Goal: Task Accomplishment & Management: Manage account settings

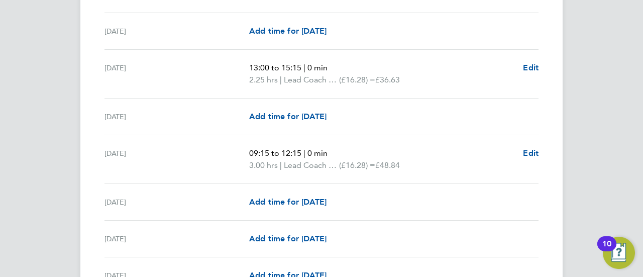
scroll to position [1301, 0]
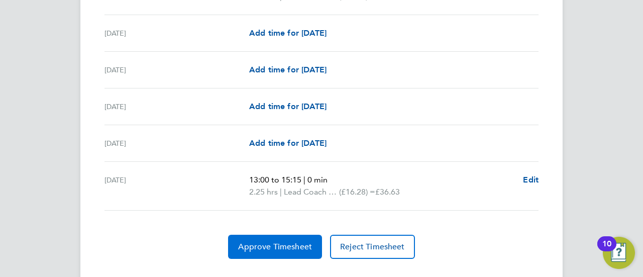
click at [301, 243] on span "Approve Timesheet" at bounding box center [275, 247] width 74 height 10
click at [270, 242] on span "Approve Timesheet" at bounding box center [275, 247] width 74 height 10
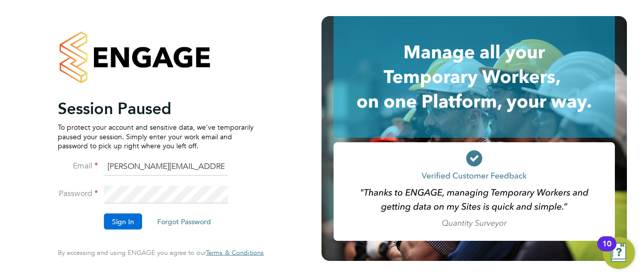
click at [124, 216] on button "Sign In" at bounding box center [123, 222] width 38 height 16
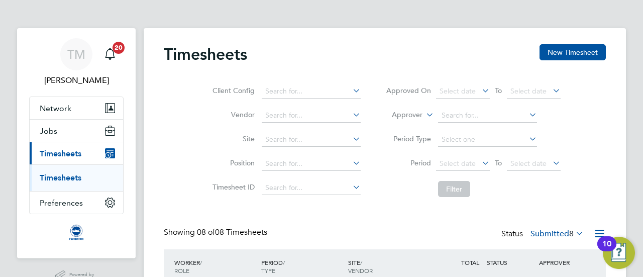
click at [75, 177] on link "Timesheets" at bounding box center [61, 178] width 42 height 10
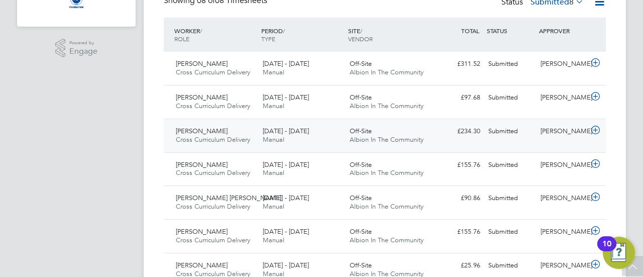
click at [594, 130] on icon at bounding box center [595, 130] width 13 height 8
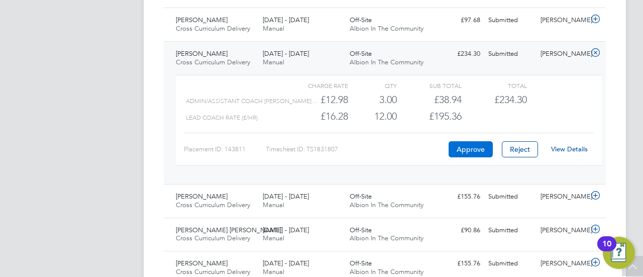
click at [467, 149] on button "Approve" at bounding box center [471, 149] width 44 height 16
click at [600, 49] on icon at bounding box center [595, 53] width 13 height 8
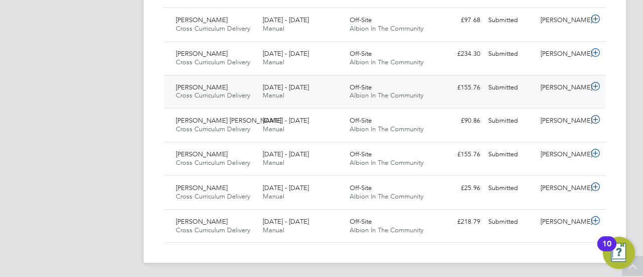
click at [585, 82] on div "[PERSON_NAME]" at bounding box center [563, 87] width 52 height 17
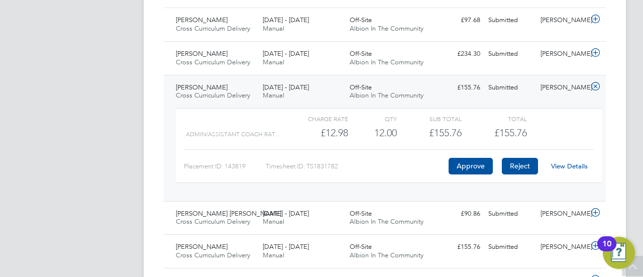
click at [526, 164] on button "Reject" at bounding box center [520, 166] width 36 height 16
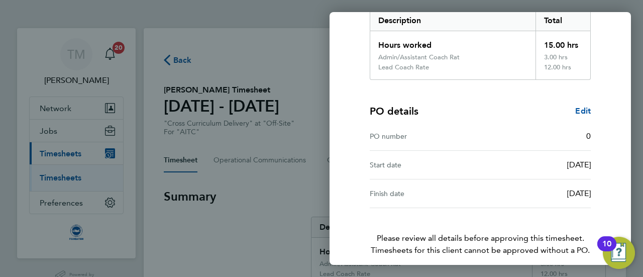
scroll to position [213, 0]
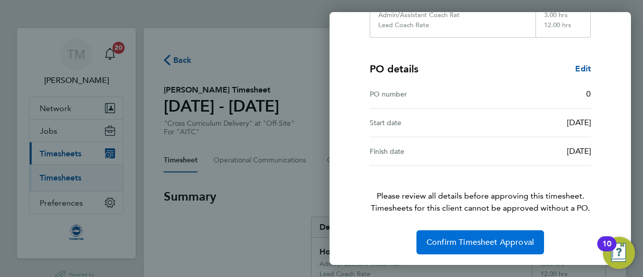
click at [474, 248] on button "Confirm Timesheet Approval" at bounding box center [481, 242] width 128 height 24
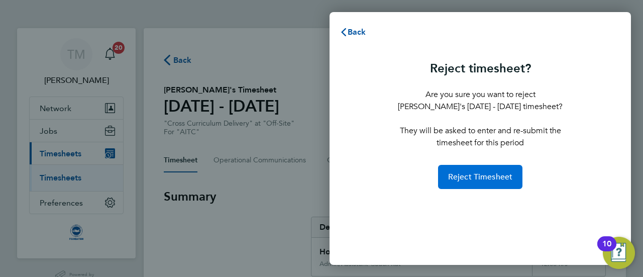
click at [488, 176] on span "Reject Timesheet" at bounding box center [480, 177] width 65 height 10
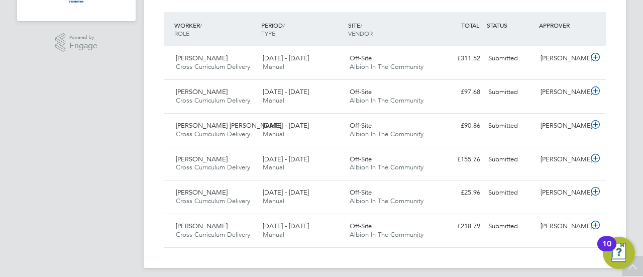
scroll to position [236, 0]
click at [595, 62] on icon at bounding box center [595, 58] width 13 height 8
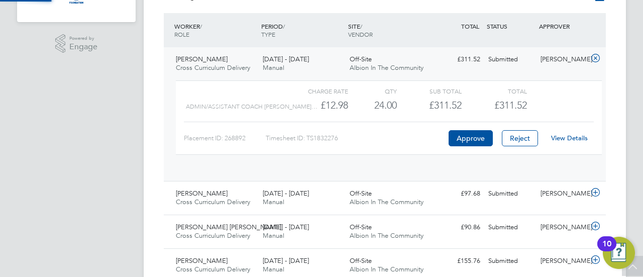
scroll to position [17, 98]
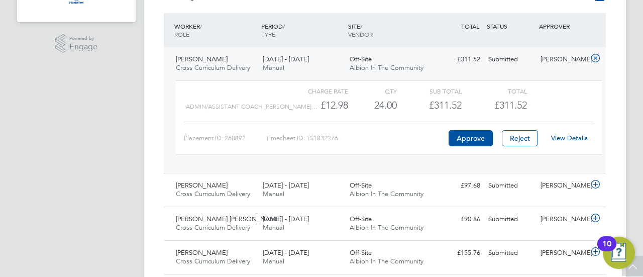
click at [562, 136] on link "View Details" at bounding box center [569, 138] width 37 height 9
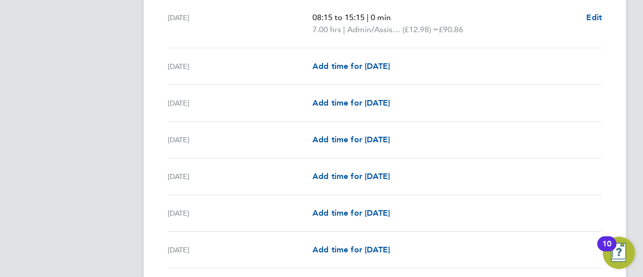
scroll to position [1283, 0]
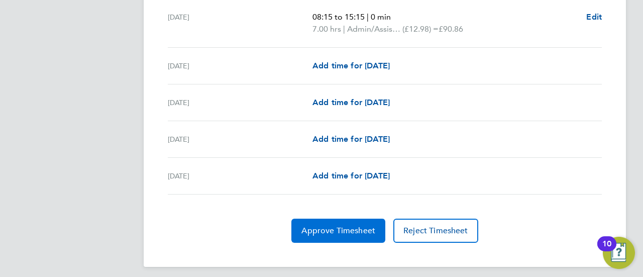
click at [338, 226] on span "Approve Timesheet" at bounding box center [338, 231] width 74 height 10
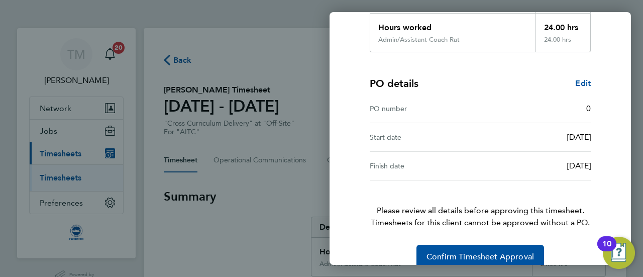
scroll to position [203, 0]
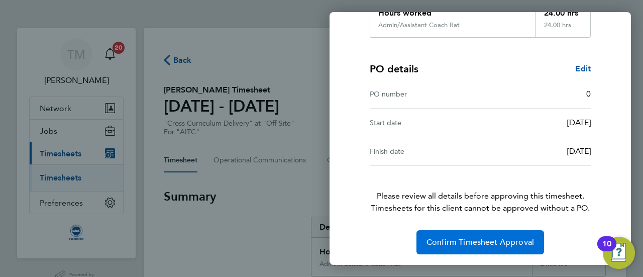
click at [459, 241] on span "Confirm Timesheet Approval" at bounding box center [481, 242] width 108 height 10
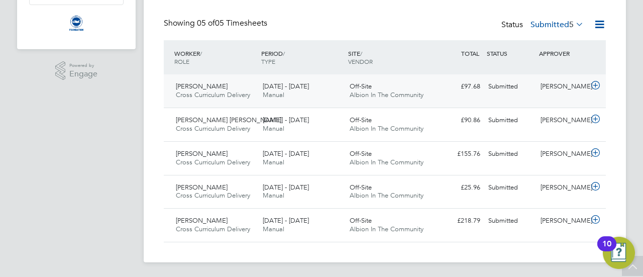
click at [599, 87] on icon at bounding box center [595, 85] width 13 height 8
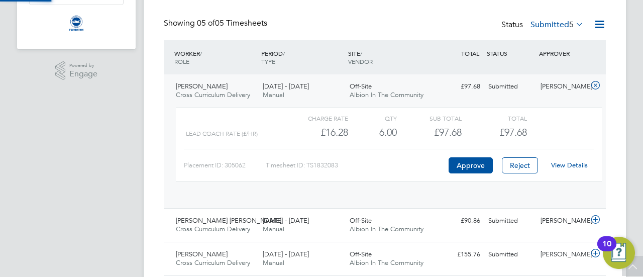
scroll to position [17, 98]
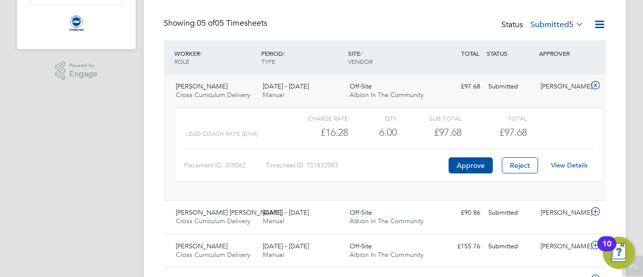
click at [560, 159] on div "View Details" at bounding box center [569, 165] width 49 height 16
click at [561, 162] on link "View Details" at bounding box center [569, 165] width 37 height 9
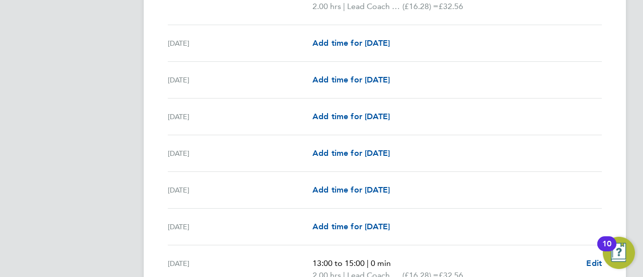
scroll to position [1271, 0]
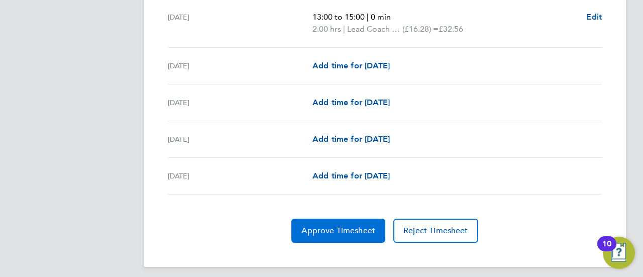
click at [343, 219] on button "Approve Timesheet" at bounding box center [338, 231] width 94 height 24
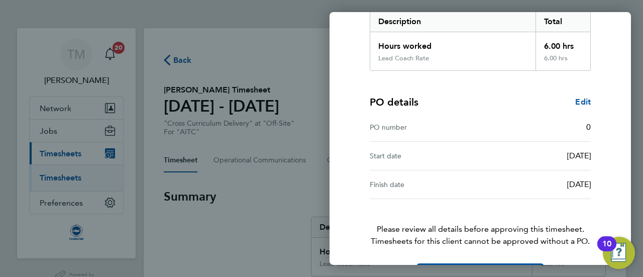
scroll to position [203, 0]
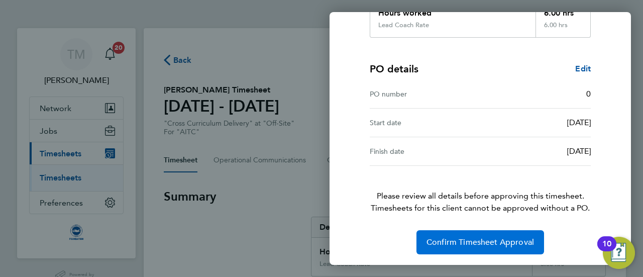
click at [480, 238] on span "Confirm Timesheet Approval" at bounding box center [481, 242] width 108 height 10
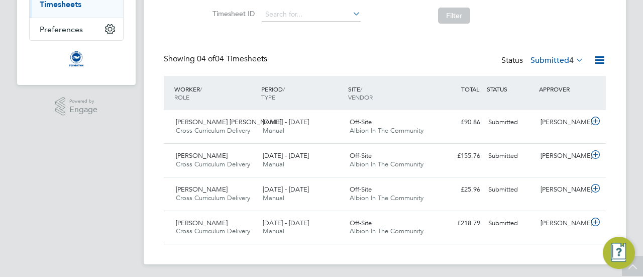
scroll to position [174, 0]
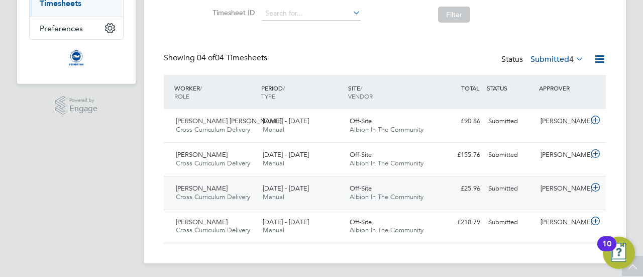
click at [599, 188] on icon at bounding box center [595, 187] width 13 height 8
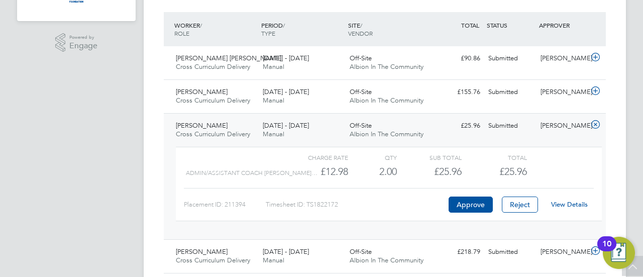
scroll to position [240, 0]
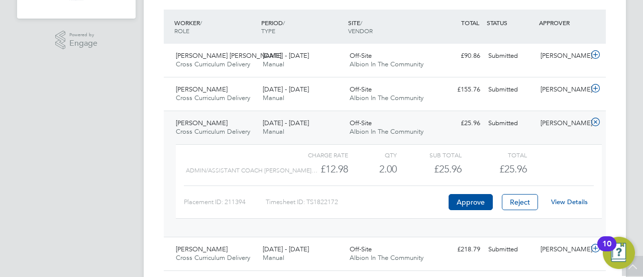
click at [563, 200] on link "View Details" at bounding box center [569, 201] width 37 height 9
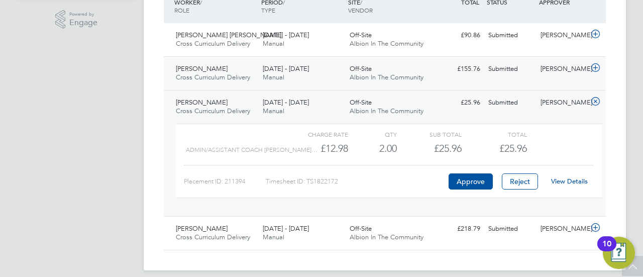
scroll to position [268, 0]
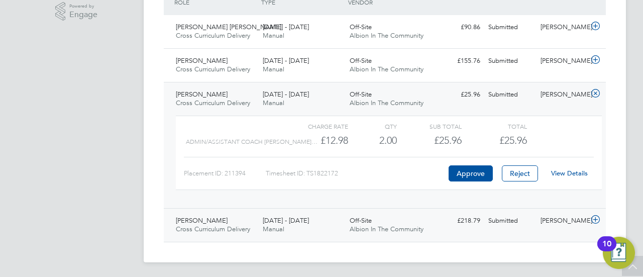
click at [586, 213] on div "[PERSON_NAME]" at bounding box center [563, 221] width 52 height 17
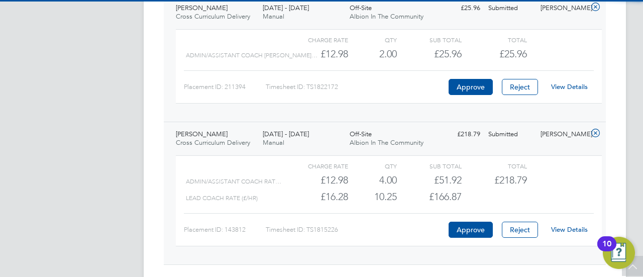
scroll to position [359, 0]
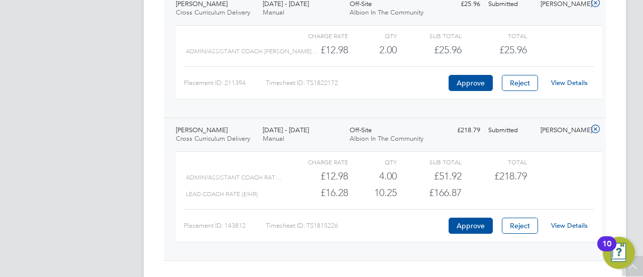
click at [579, 221] on link "View Details" at bounding box center [569, 225] width 37 height 9
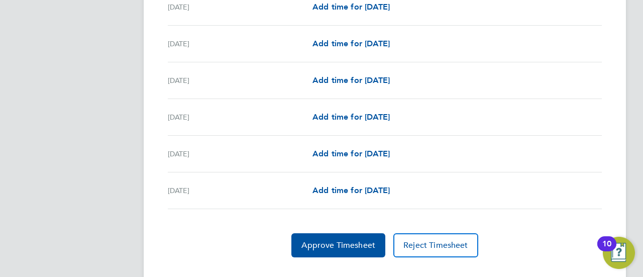
scroll to position [1247, 0]
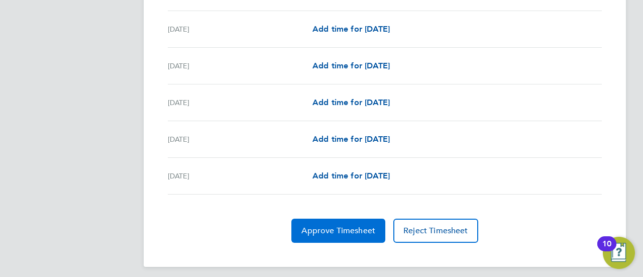
click at [338, 219] on button "Approve Timesheet" at bounding box center [338, 231] width 94 height 24
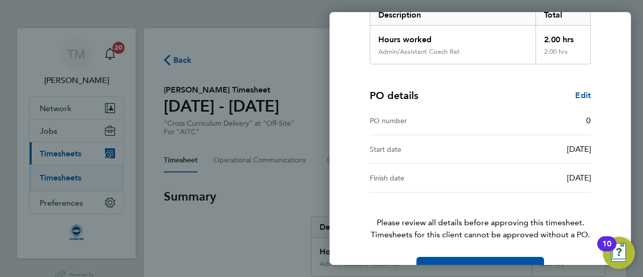
scroll to position [203, 0]
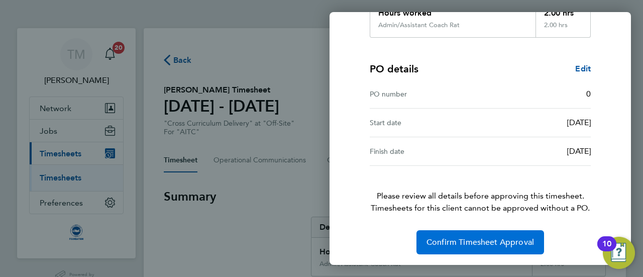
click at [513, 242] on span "Confirm Timesheet Approval" at bounding box center [481, 242] width 108 height 10
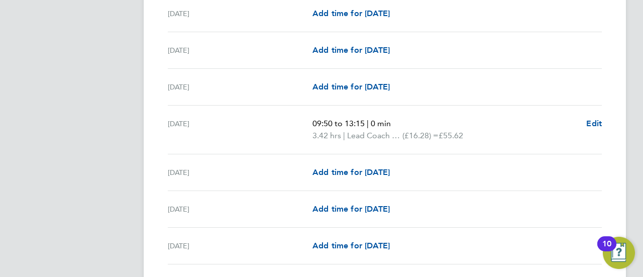
scroll to position [650, 0]
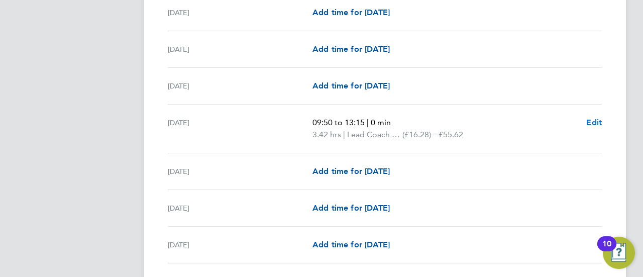
click at [597, 124] on span "Edit" at bounding box center [594, 123] width 16 height 10
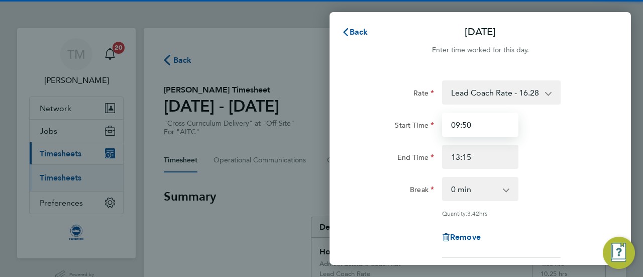
click at [485, 127] on input "09:50" at bounding box center [480, 125] width 76 height 24
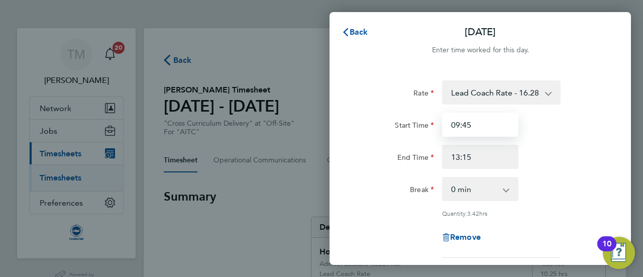
type input "09:45"
click at [555, 143] on div "Start Time 09:45 End Time 13:15" at bounding box center [480, 141] width 253 height 56
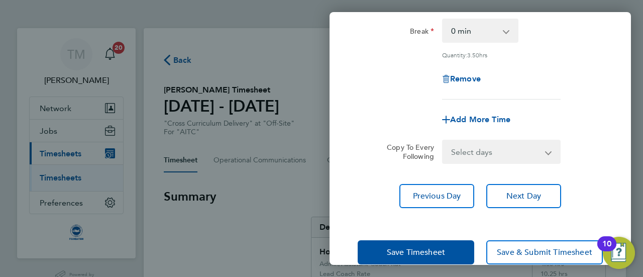
scroll to position [160, 0]
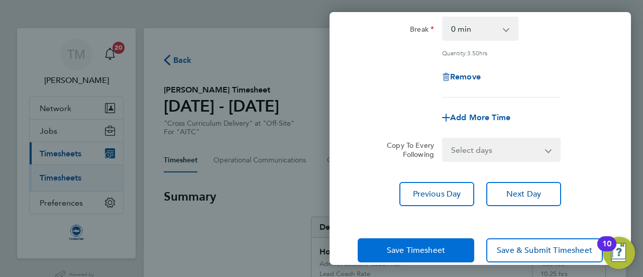
click at [443, 243] on button "Save Timesheet" at bounding box center [416, 250] width 117 height 24
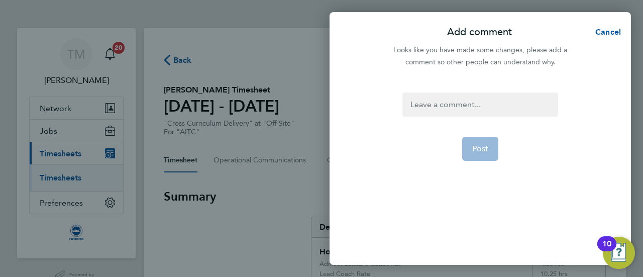
click at [477, 108] on div at bounding box center [479, 104] width 155 height 24
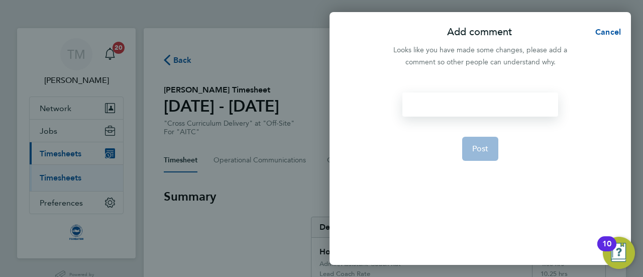
click at [477, 108] on div at bounding box center [479, 104] width 155 height 24
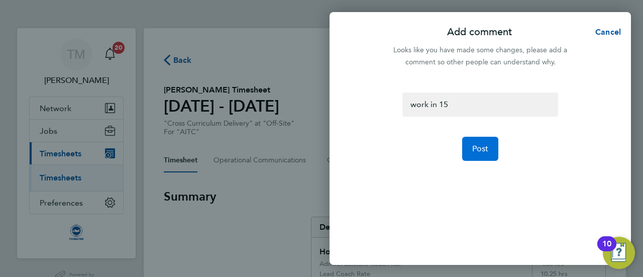
click at [482, 151] on span "Post" at bounding box center [480, 149] width 17 height 10
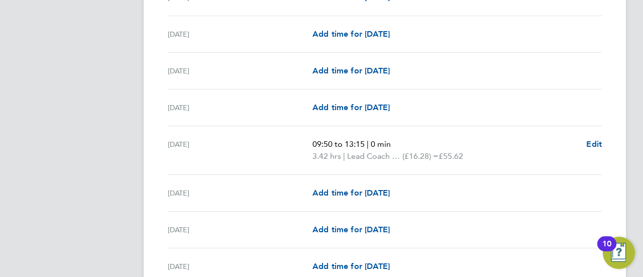
scroll to position [897, 0]
click at [599, 145] on link "Edit" at bounding box center [594, 144] width 16 height 12
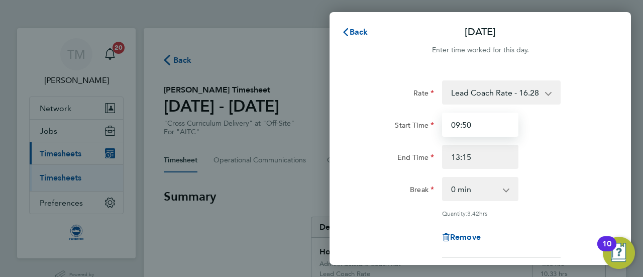
click at [489, 123] on input "09:50" at bounding box center [480, 125] width 76 height 24
type input "09:45"
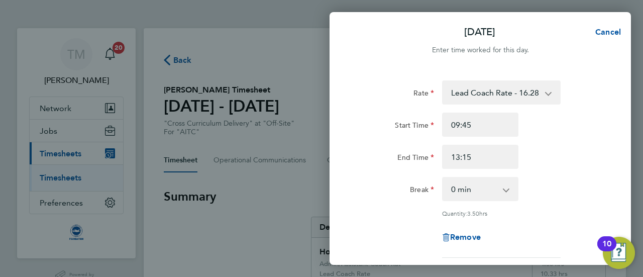
click at [519, 135] on div "09:45" at bounding box center [480, 125] width 84 height 24
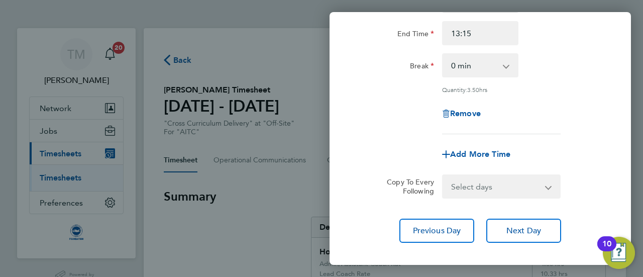
scroll to position [177, 0]
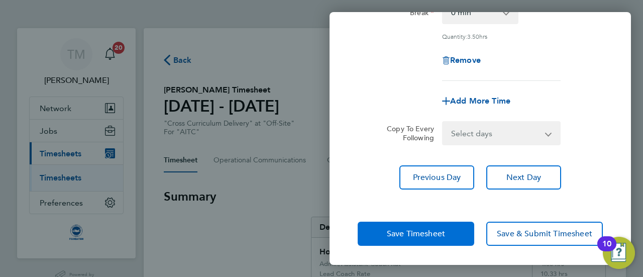
click at [411, 230] on span "Save Timesheet" at bounding box center [416, 234] width 58 height 10
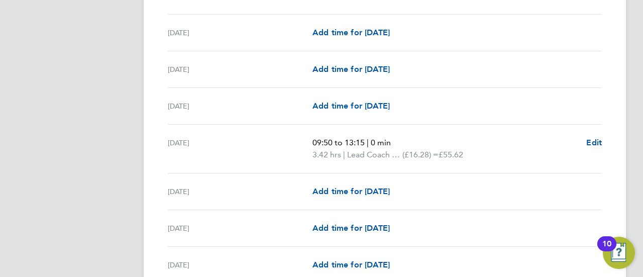
scroll to position [1168, 0]
click at [595, 140] on span "Edit" at bounding box center [594, 142] width 16 height 10
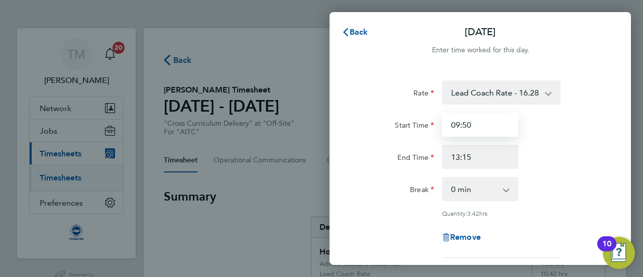
click at [492, 131] on input "09:50" at bounding box center [480, 125] width 76 height 24
type input "09:45"
click at [550, 154] on div "End Time 13:15" at bounding box center [480, 157] width 253 height 24
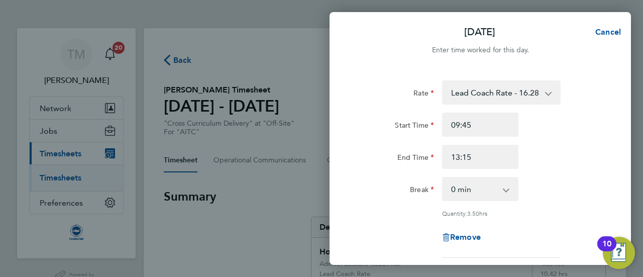
scroll to position [177, 0]
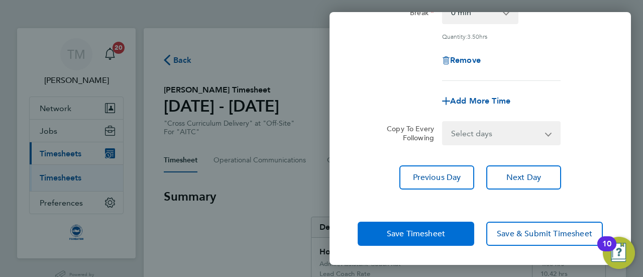
click at [419, 238] on button "Save Timesheet" at bounding box center [416, 234] width 117 height 24
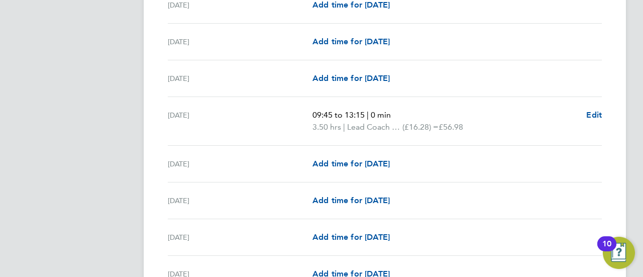
scroll to position [1293, 0]
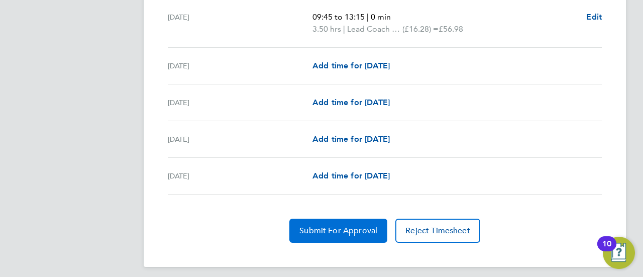
click at [328, 227] on span "Submit For Approval" at bounding box center [338, 231] width 78 height 10
click at [349, 228] on span "Approve Timesheet" at bounding box center [338, 231] width 74 height 10
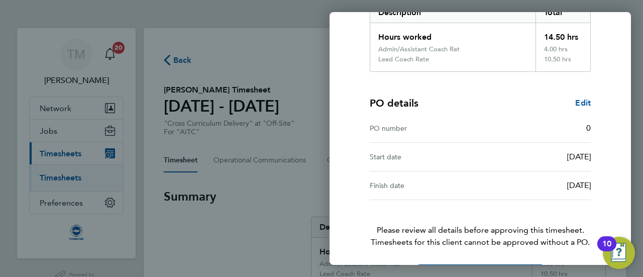
scroll to position [213, 0]
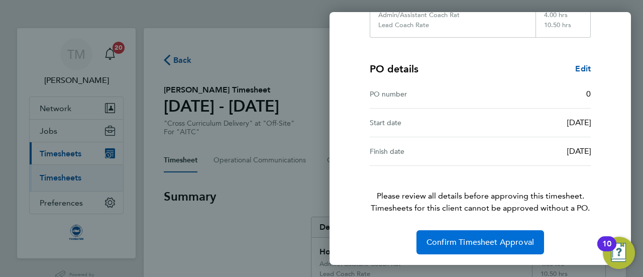
click at [481, 242] on span "Confirm Timesheet Approval" at bounding box center [481, 242] width 108 height 10
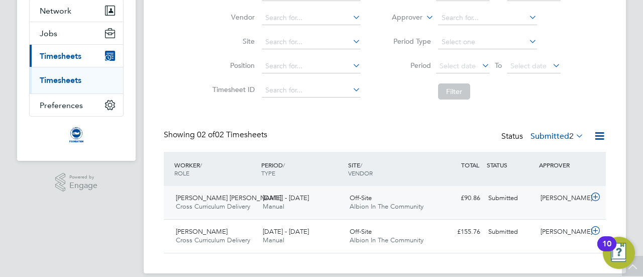
scroll to position [99, 0]
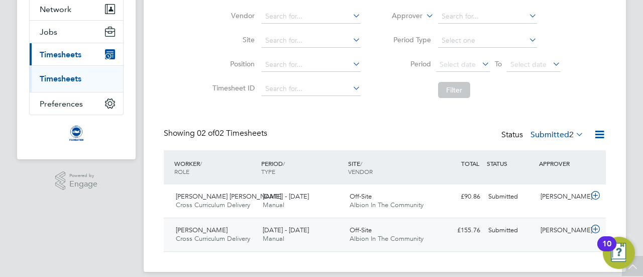
click at [544, 229] on div "[PERSON_NAME]" at bounding box center [563, 230] width 52 height 17
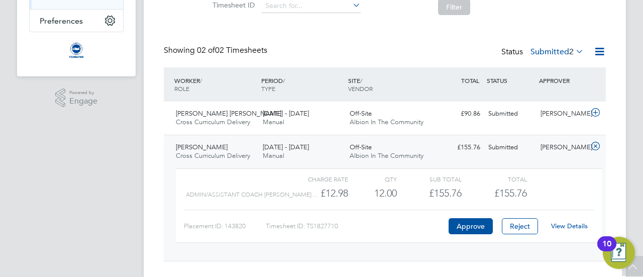
scroll to position [182, 0]
click at [561, 223] on link "View Details" at bounding box center [569, 225] width 37 height 9
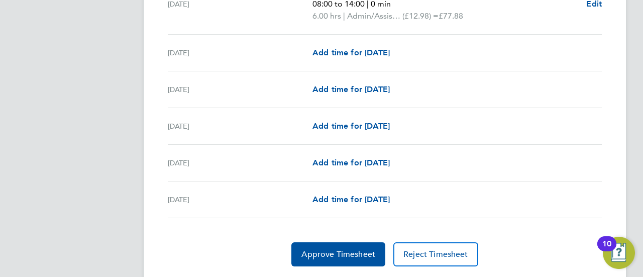
scroll to position [1259, 0]
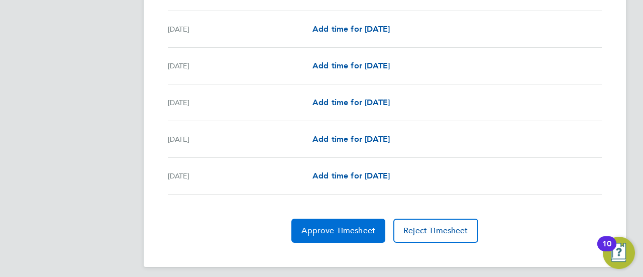
click at [331, 226] on span "Approve Timesheet" at bounding box center [338, 231] width 74 height 10
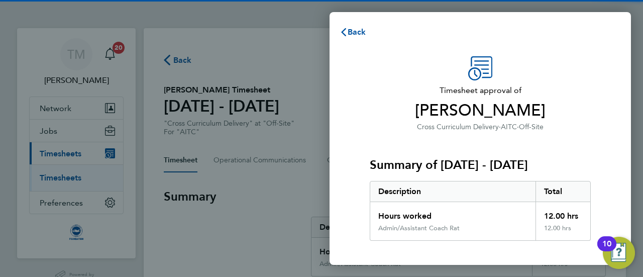
scroll to position [203, 0]
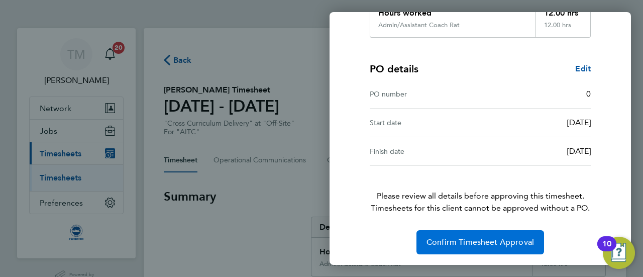
click at [463, 238] on span "Confirm Timesheet Approval" at bounding box center [481, 242] width 108 height 10
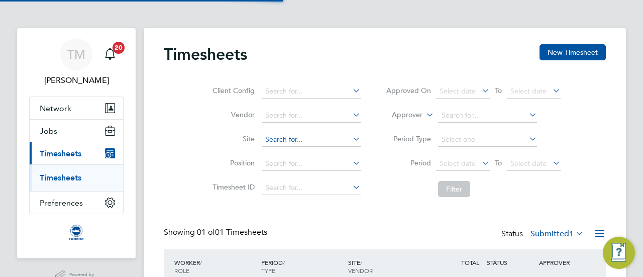
scroll to position [75, 0]
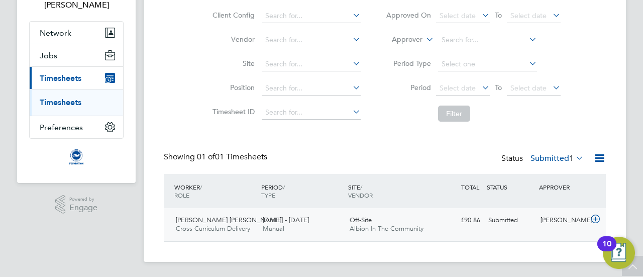
click at [576, 219] on div "[PERSON_NAME]" at bounding box center [563, 220] width 52 height 17
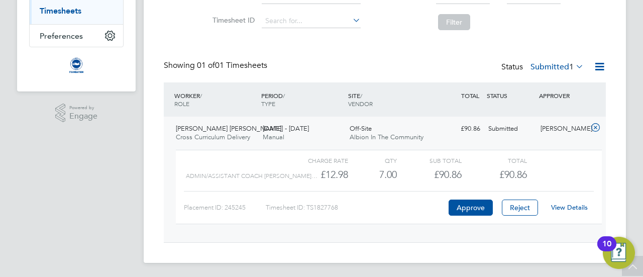
scroll to position [167, 0]
click at [558, 212] on div "View Details" at bounding box center [569, 207] width 49 height 16
click at [559, 209] on link "View Details" at bounding box center [569, 207] width 37 height 9
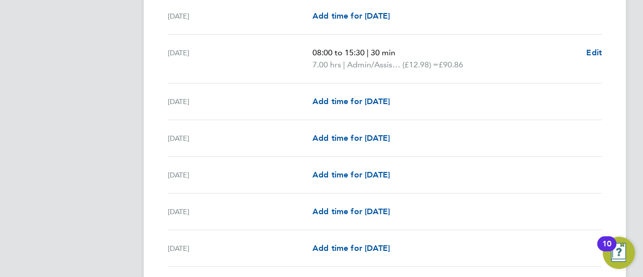
scroll to position [1153, 0]
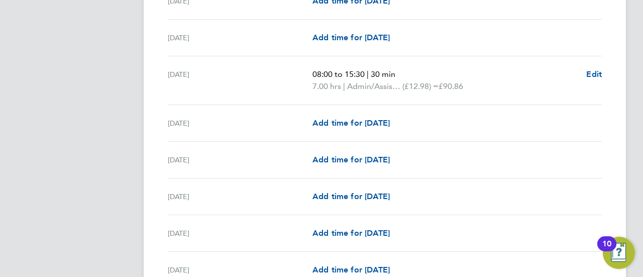
click at [594, 69] on span "Edit" at bounding box center [594, 74] width 16 height 10
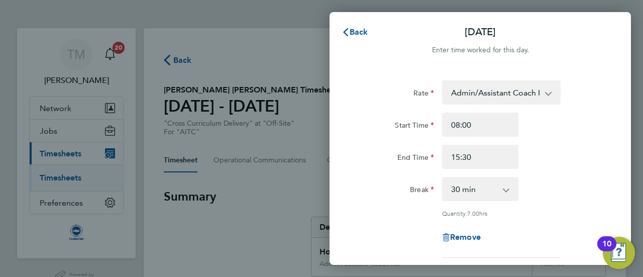
click at [497, 190] on select "0 min 15 min 30 min 45 min 60 min 75 min 90 min" at bounding box center [474, 189] width 62 height 22
select select "0"
click at [443, 178] on select "0 min 15 min 30 min 45 min 60 min 75 min 90 min" at bounding box center [474, 189] width 62 height 22
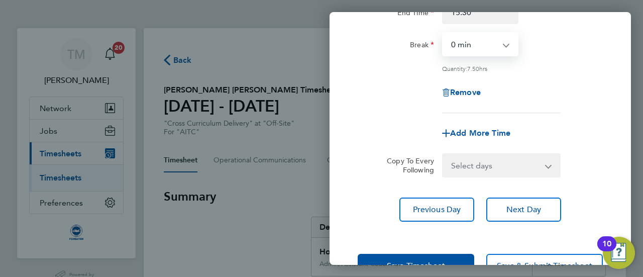
scroll to position [147, 0]
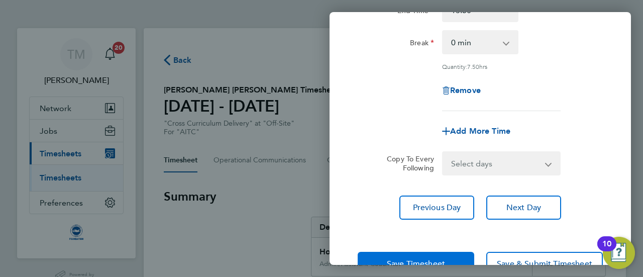
click at [418, 257] on button "Save Timesheet" at bounding box center [416, 264] width 117 height 24
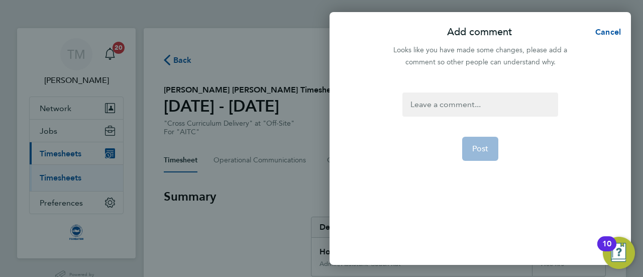
click at [450, 103] on div at bounding box center [479, 104] width 155 height 24
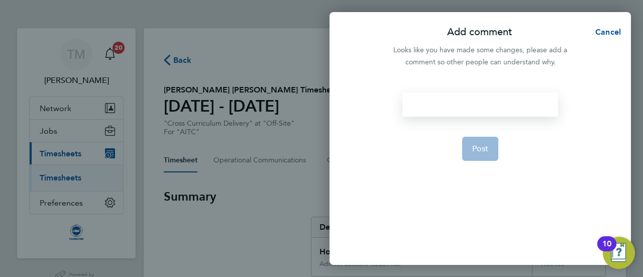
click at [450, 103] on div at bounding box center [479, 104] width 155 height 24
click at [476, 139] on button "Post" at bounding box center [480, 149] width 37 height 24
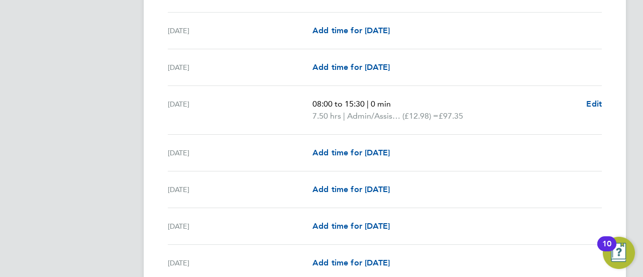
scroll to position [1247, 0]
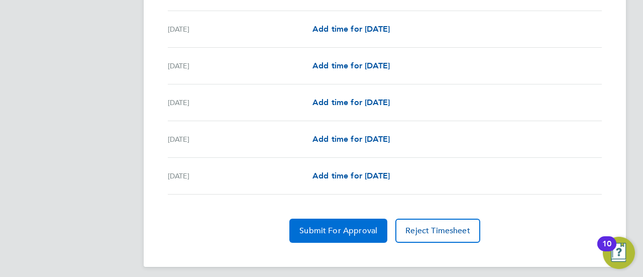
click at [323, 227] on span "Submit For Approval" at bounding box center [338, 231] width 78 height 10
click at [353, 226] on span "Approve Timesheet" at bounding box center [338, 231] width 74 height 10
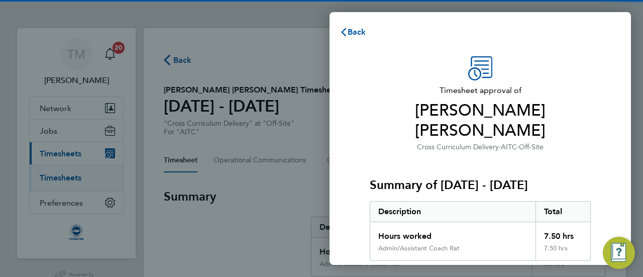
scroll to position [203, 0]
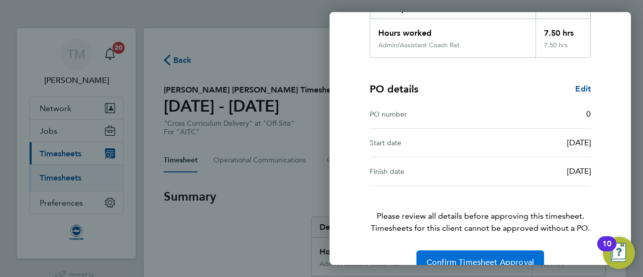
click at [449, 257] on span "Confirm Timesheet Approval" at bounding box center [481, 262] width 108 height 10
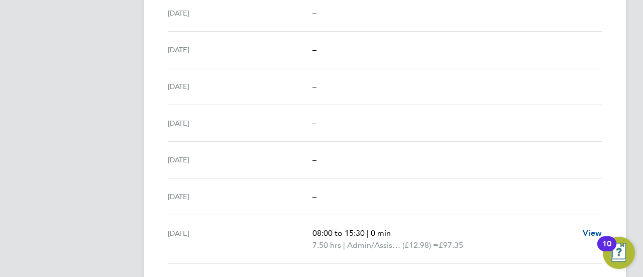
scroll to position [993, 0]
